Goal: Navigation & Orientation: Understand site structure

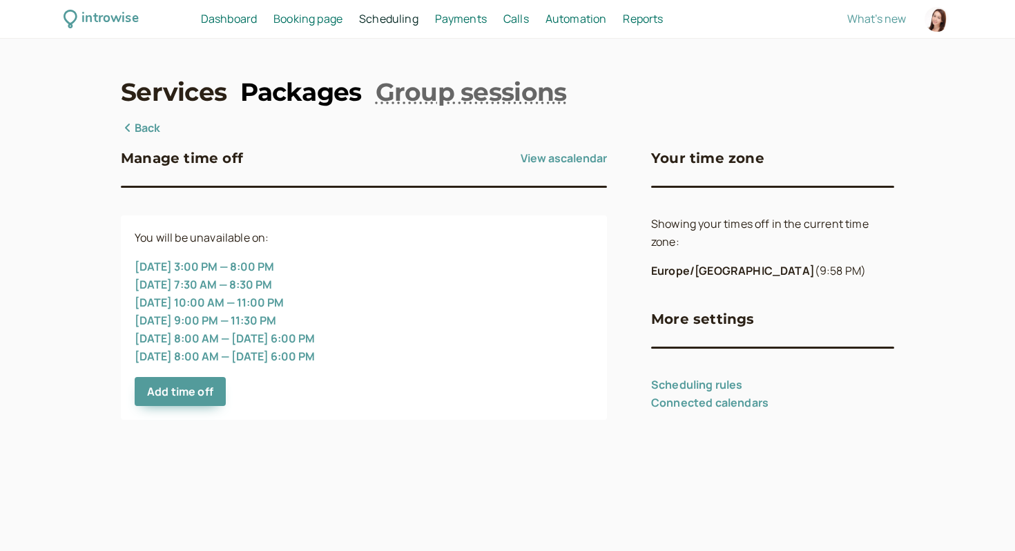
click at [307, 92] on link "Packages" at bounding box center [300, 92] width 121 height 35
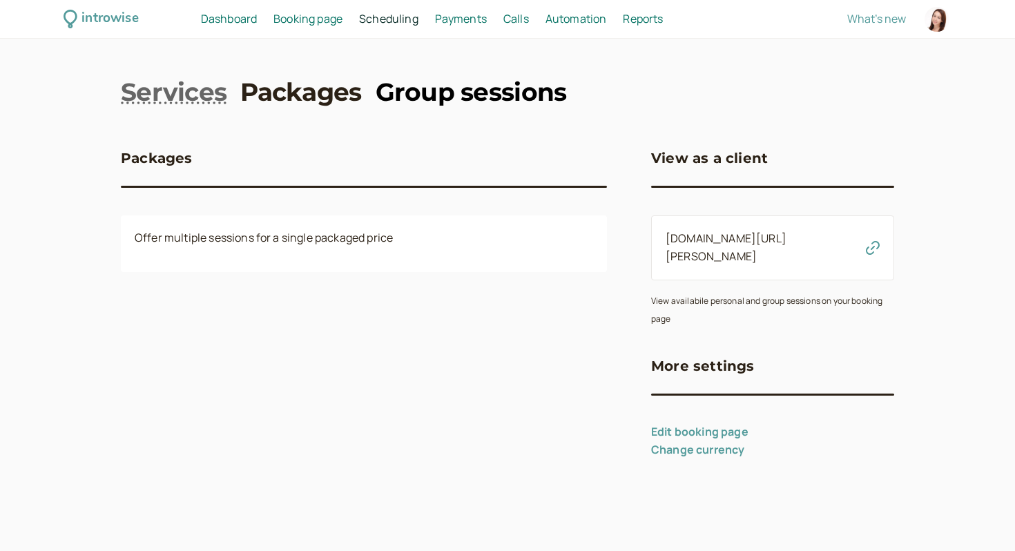
click at [405, 95] on link "Group sessions" at bounding box center [471, 92] width 191 height 35
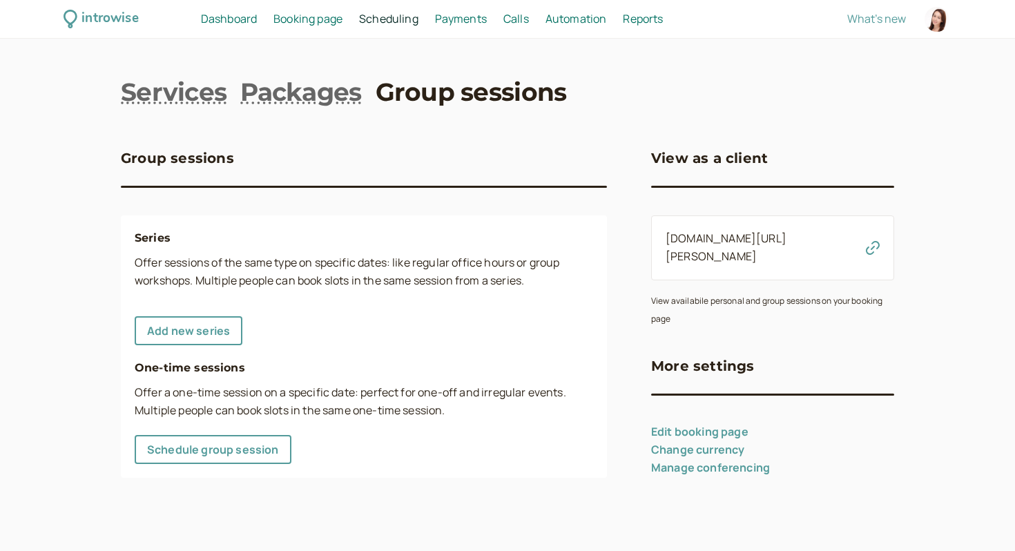
click at [310, 18] on span "Booking page" at bounding box center [307, 18] width 69 height 15
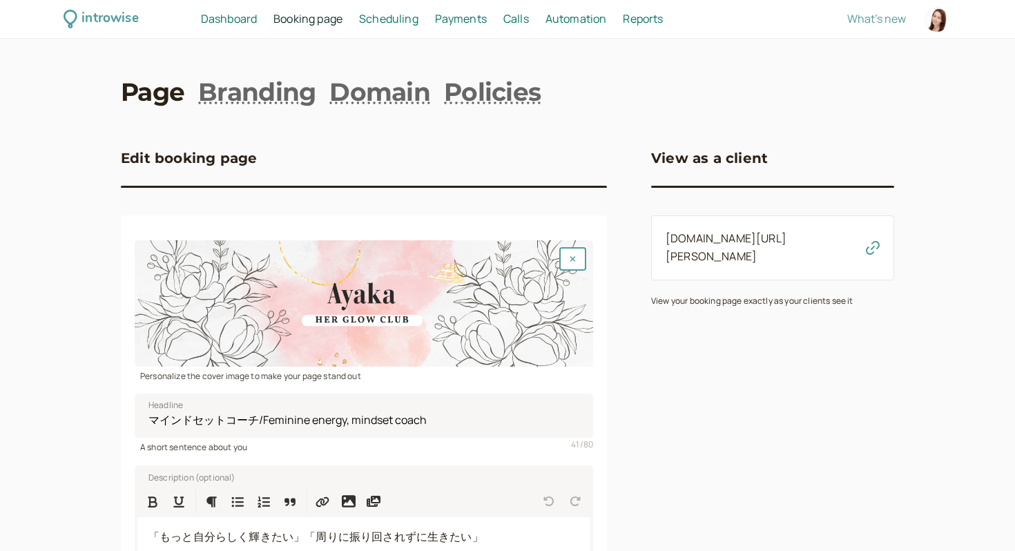
click at [380, 26] on link "Scheduling Scheduling" at bounding box center [388, 19] width 59 height 18
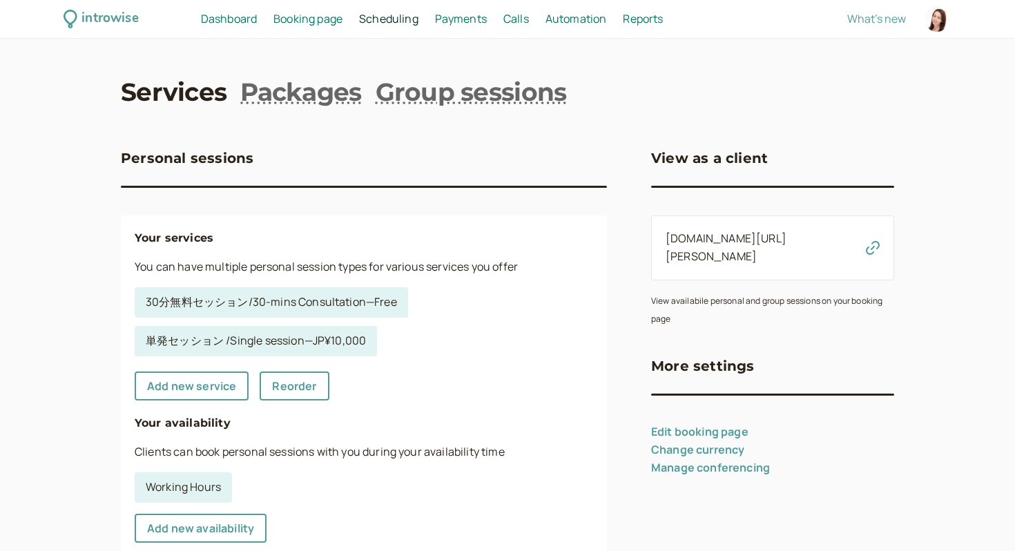
click at [223, 23] on span "Dashboard" at bounding box center [229, 18] width 56 height 15
